Goal: Navigation & Orientation: Find specific page/section

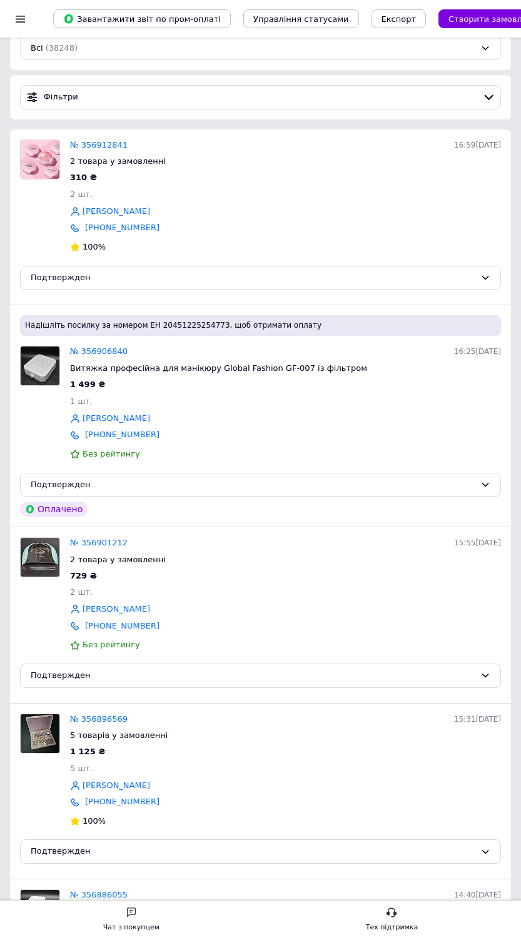
scroll to position [49, 0]
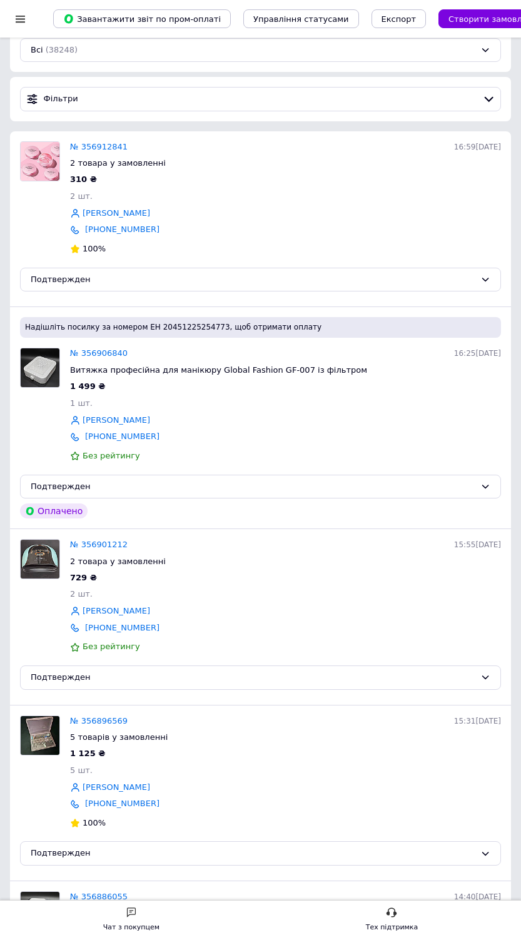
click at [18, 23] on div at bounding box center [21, 18] width 16 height 11
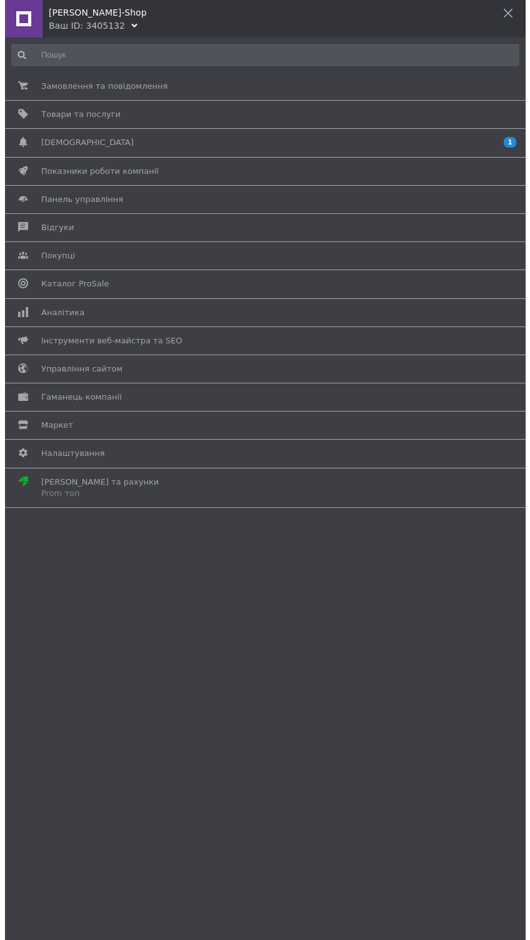
scroll to position [0, 0]
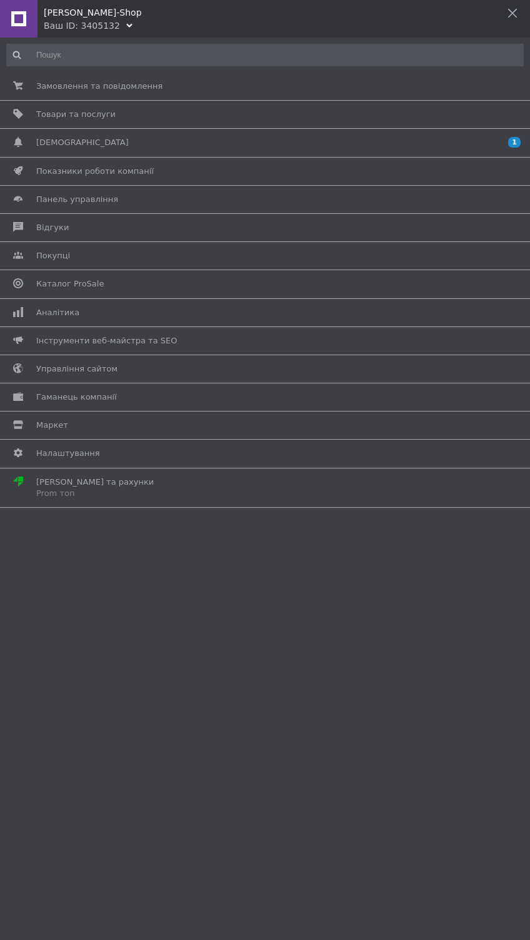
click at [55, 15] on div "Mary-Shop" at bounding box center [287, 9] width 487 height 19
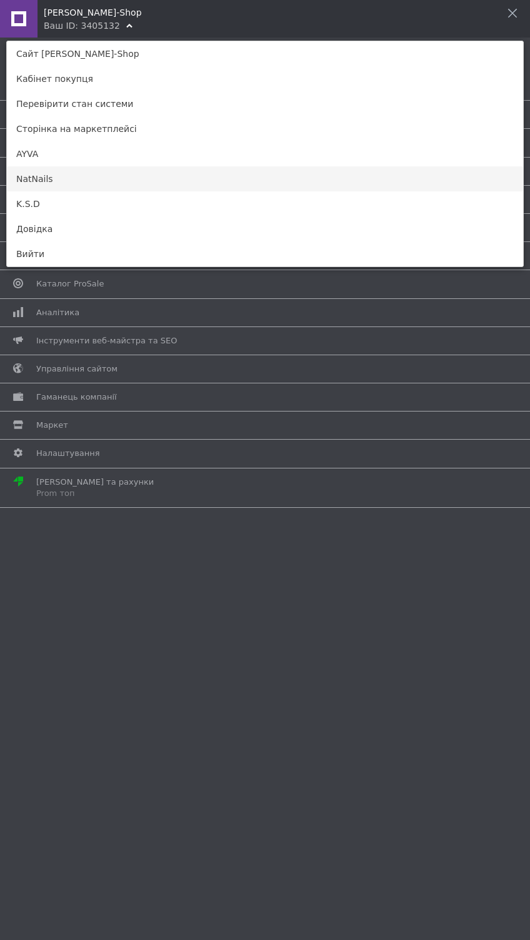
click at [26, 184] on link "NatNails" at bounding box center [265, 178] width 517 height 25
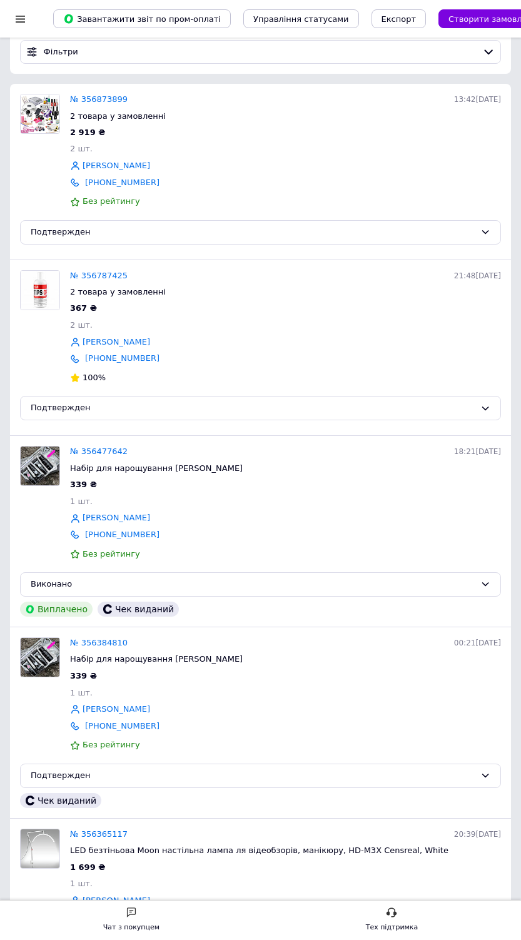
scroll to position [195, 0]
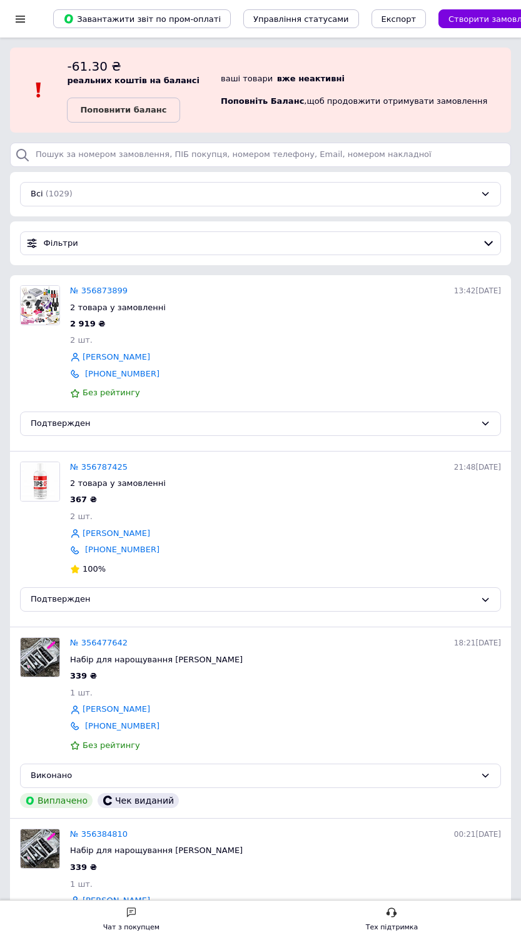
click at [6, 4] on div "Список замовлень Завантажити звіт по пром-оплаті Управління статусами Експорт С…" at bounding box center [260, 19] width 521 height 38
click at [13, 1] on div at bounding box center [21, 19] width 16 height 38
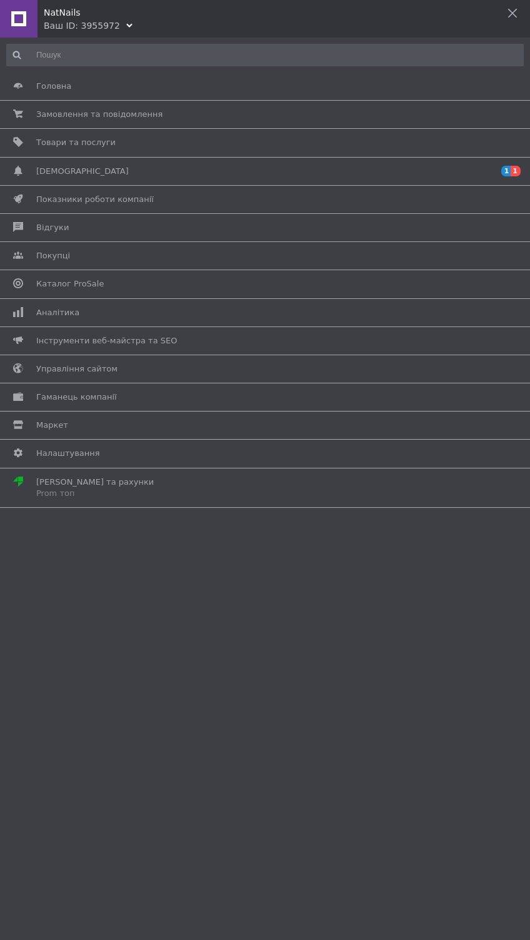
click at [73, 23] on div "Ваш ID: 3955972" at bounding box center [82, 25] width 76 height 13
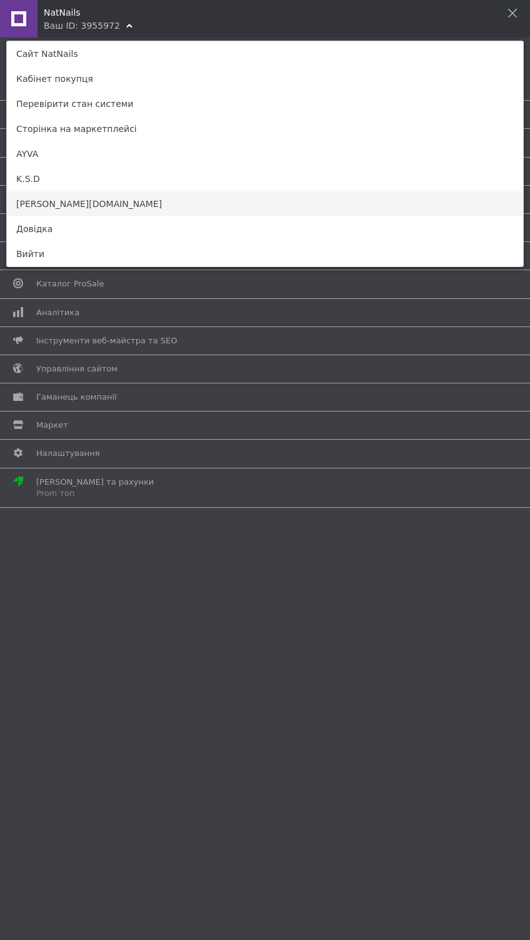
click at [104, 201] on link "mary-shop.in.ua" at bounding box center [265, 203] width 517 height 25
